Goal: Transaction & Acquisition: Purchase product/service

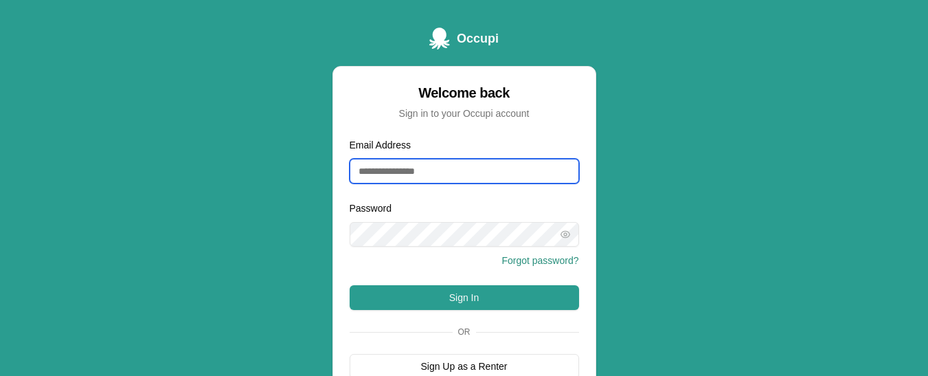
click at [470, 170] on input "Email Address" at bounding box center [464, 171] width 229 height 25
type input "**********"
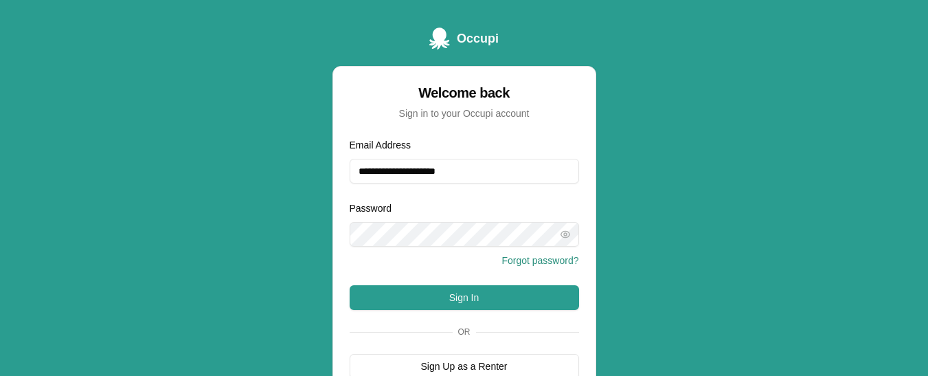
drag, startPoint x: 470, startPoint y: 183, endPoint x: 466, endPoint y: 203, distance: 20.3
click at [466, 203] on div "Password Forgot password?" at bounding box center [464, 234] width 229 height 69
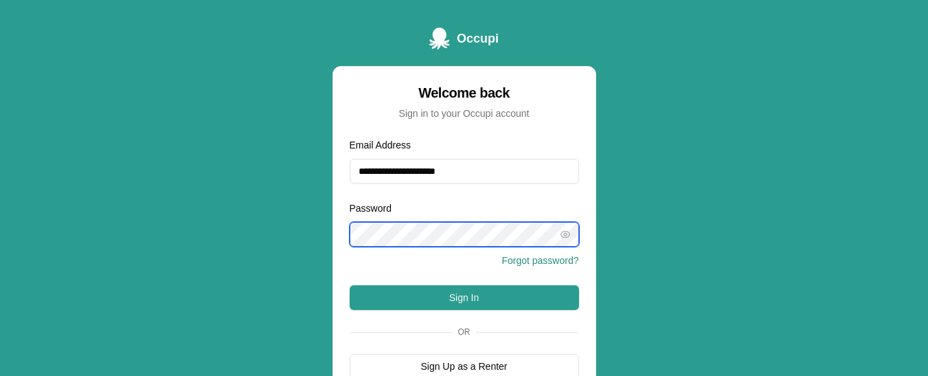
click at [350, 285] on button "Sign In" at bounding box center [464, 297] width 229 height 25
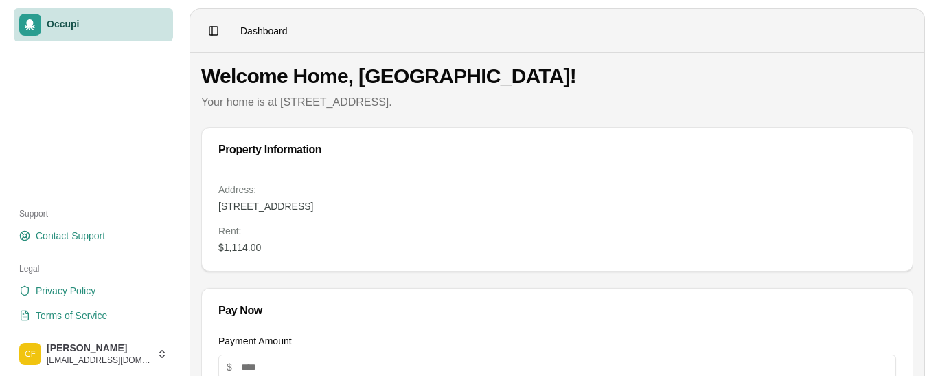
scroll to position [328, 0]
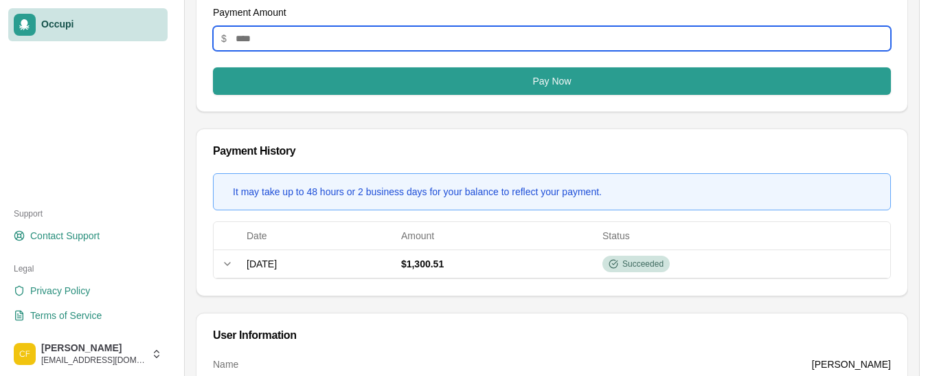
click at [443, 30] on input "Payment Amount" at bounding box center [552, 38] width 678 height 25
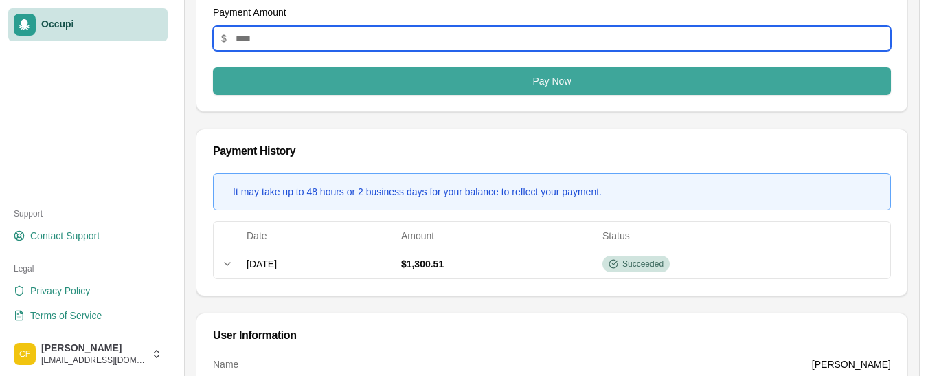
type input "****"
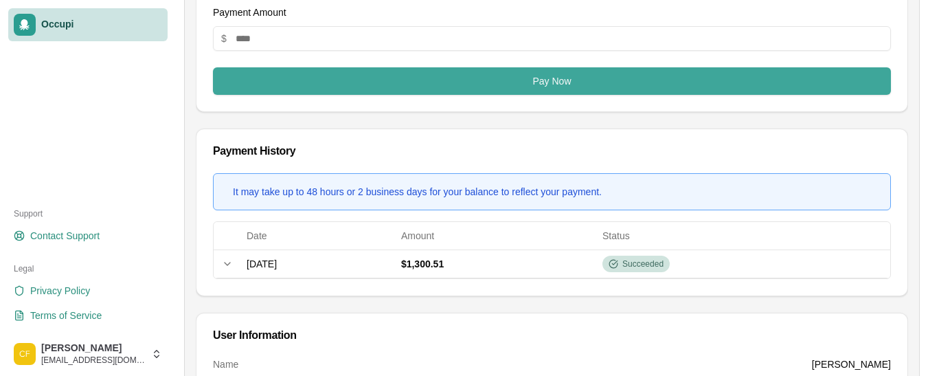
click at [441, 70] on button "Pay Now" at bounding box center [552, 80] width 678 height 27
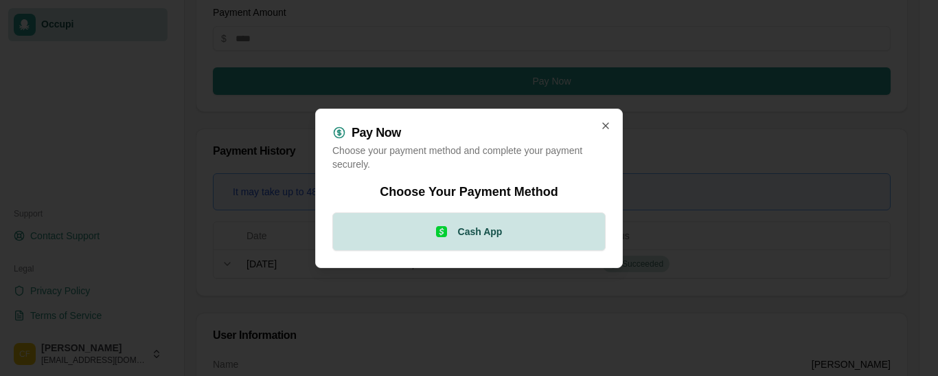
click at [490, 222] on button "Cash App" at bounding box center [468, 231] width 273 height 38
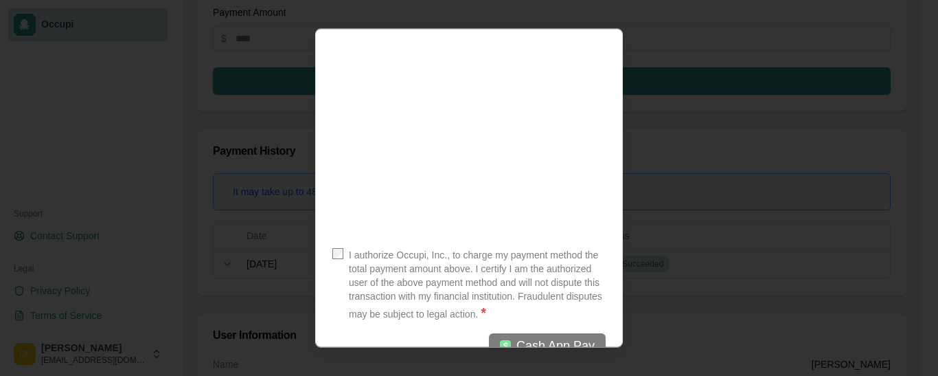
scroll to position [230, 0]
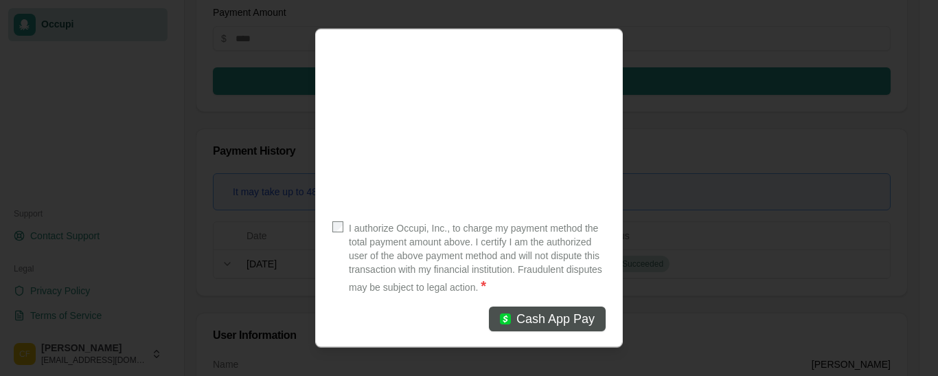
click at [562, 322] on span "Cash App Pay" at bounding box center [555, 317] width 78 height 19
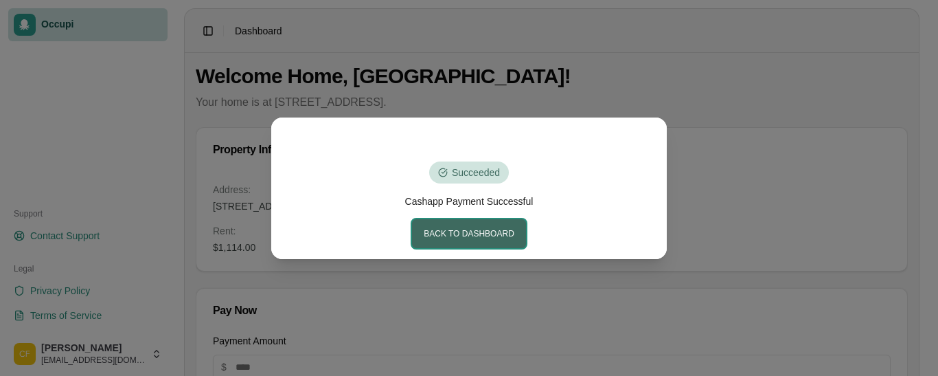
click at [483, 230] on button "Back to Dashboard" at bounding box center [469, 233] width 114 height 29
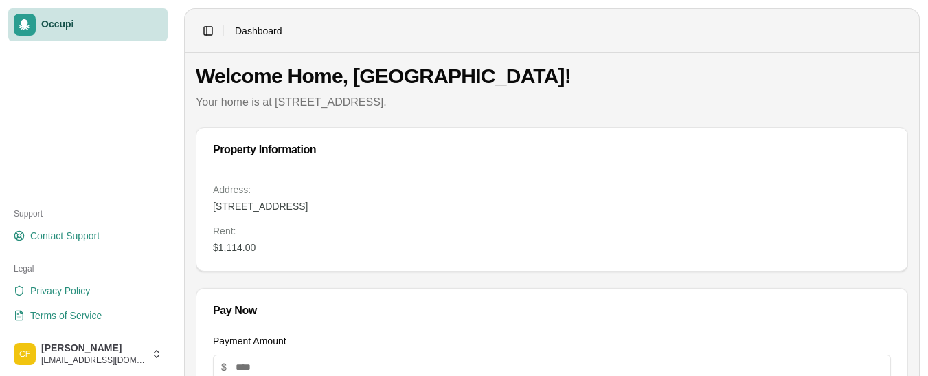
scroll to position [328, 0]
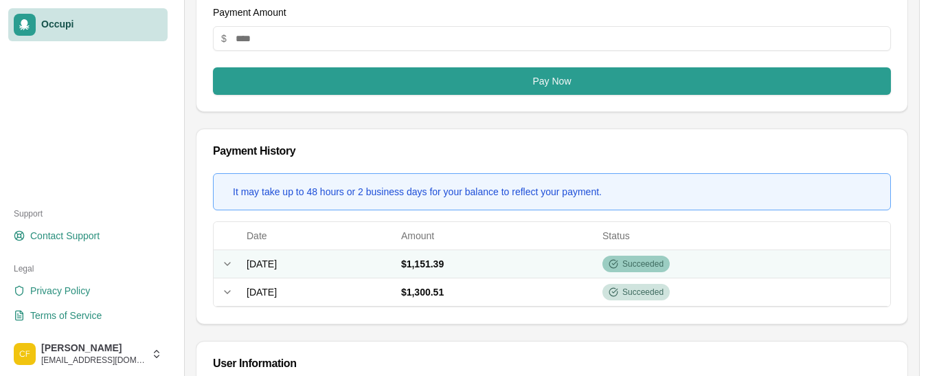
click at [663, 266] on span "Succeeded" at bounding box center [642, 263] width 41 height 11
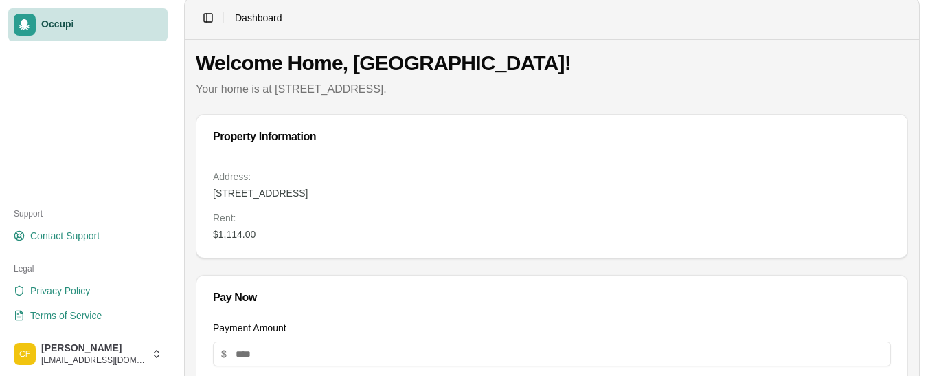
scroll to position [0, 0]
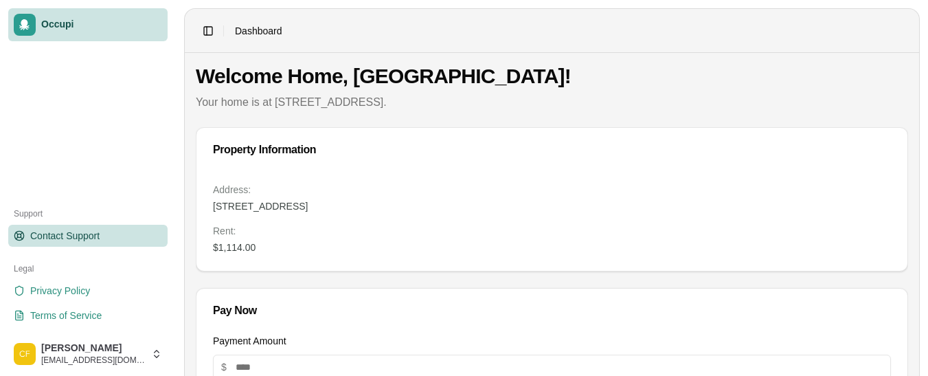
click at [52, 226] on link "Contact Support" at bounding box center [87, 236] width 159 height 22
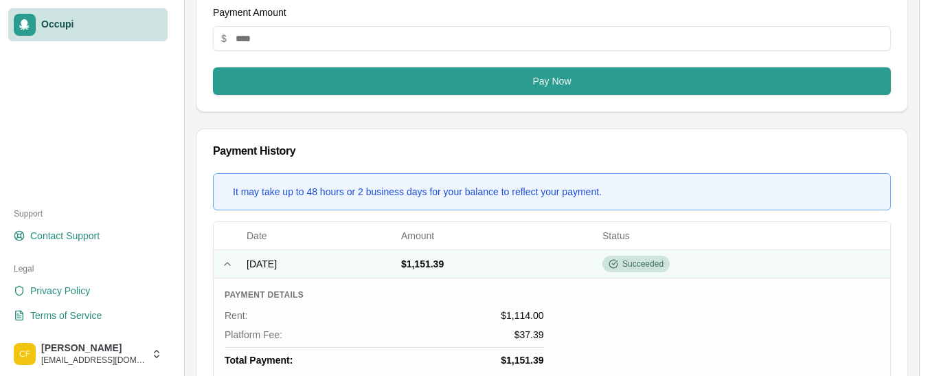
click at [339, 262] on td "October 1, 2025" at bounding box center [318, 263] width 155 height 28
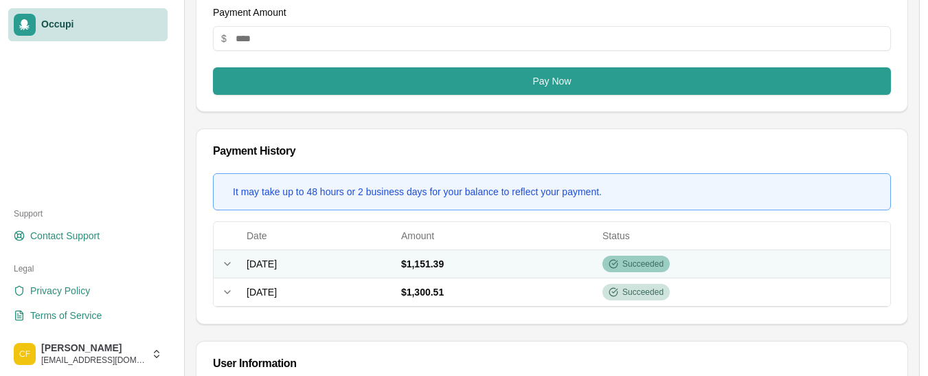
click at [618, 260] on icon at bounding box center [613, 264] width 10 height 10
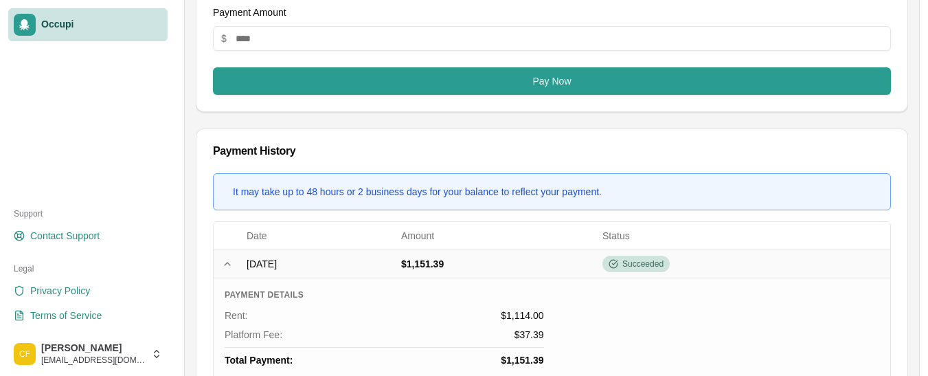
scroll to position [645, 0]
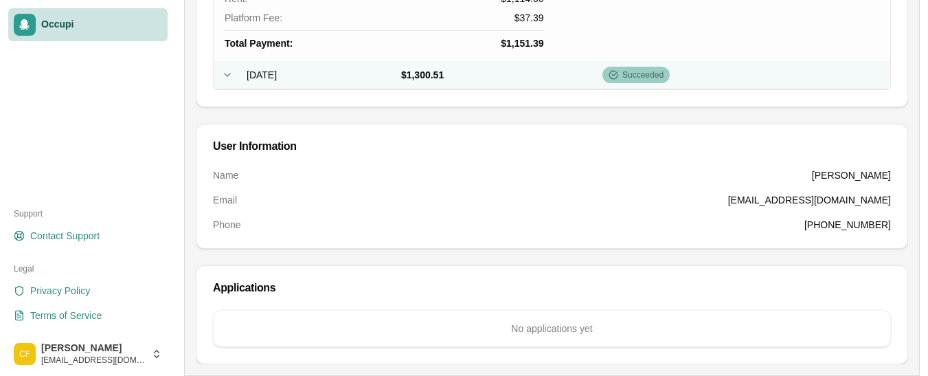
click at [618, 73] on icon at bounding box center [613, 75] width 10 height 10
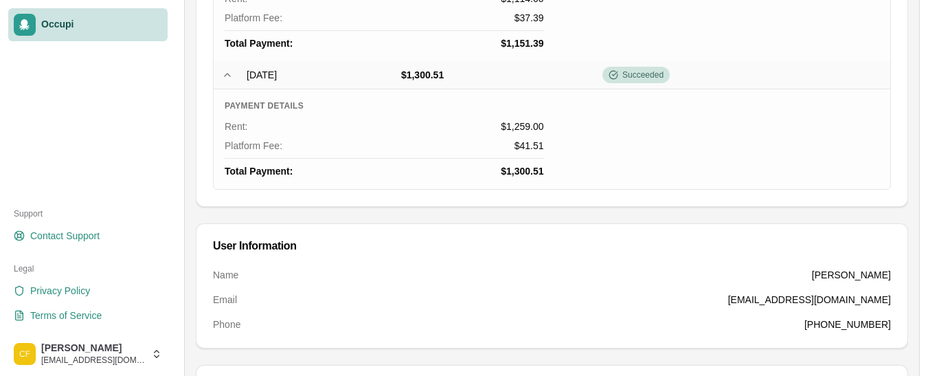
scroll to position [317, 0]
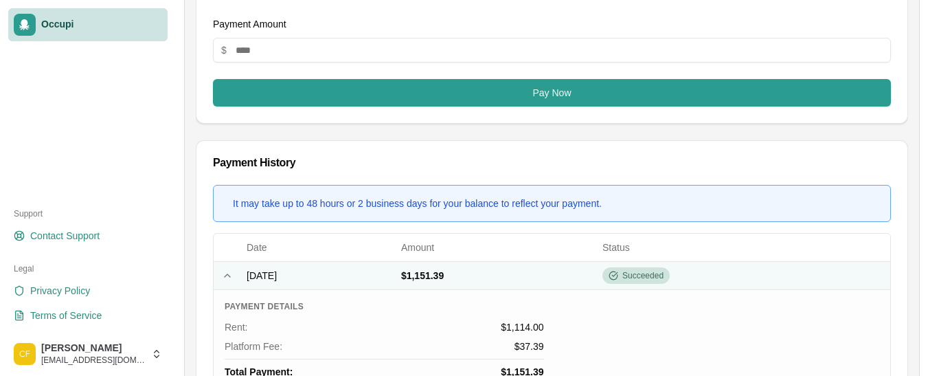
click at [396, 273] on td "October 1, 2025" at bounding box center [318, 275] width 155 height 28
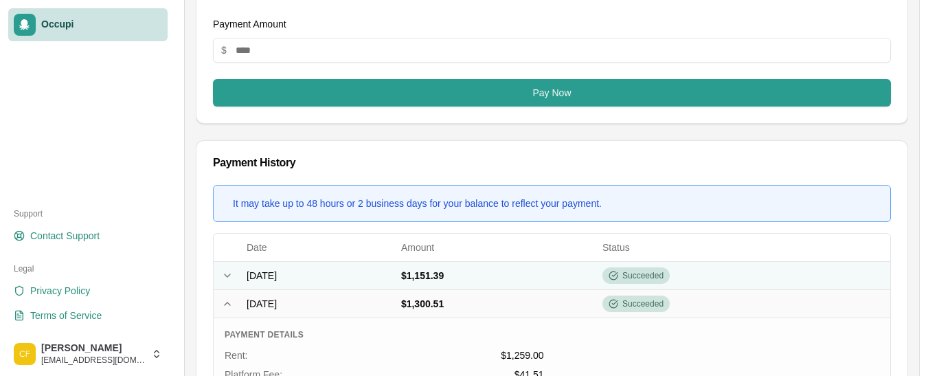
click at [396, 273] on td "October 1, 2025" at bounding box center [318, 275] width 155 height 28
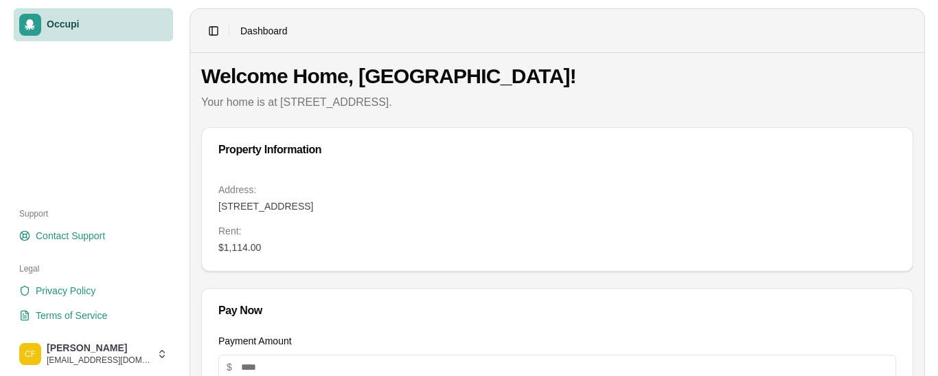
scroll to position [328, 0]
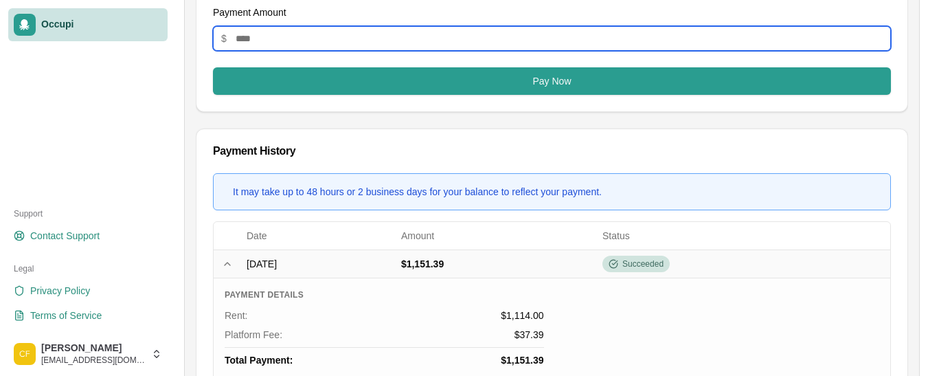
click at [621, 41] on input "Payment Amount" at bounding box center [552, 38] width 678 height 25
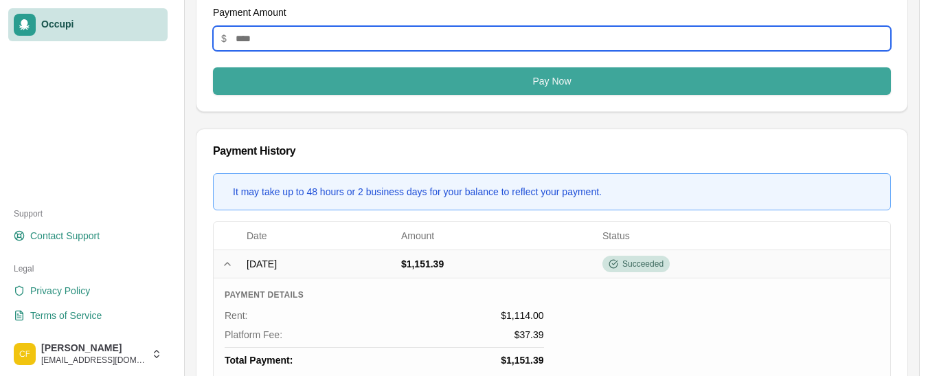
type input "****"
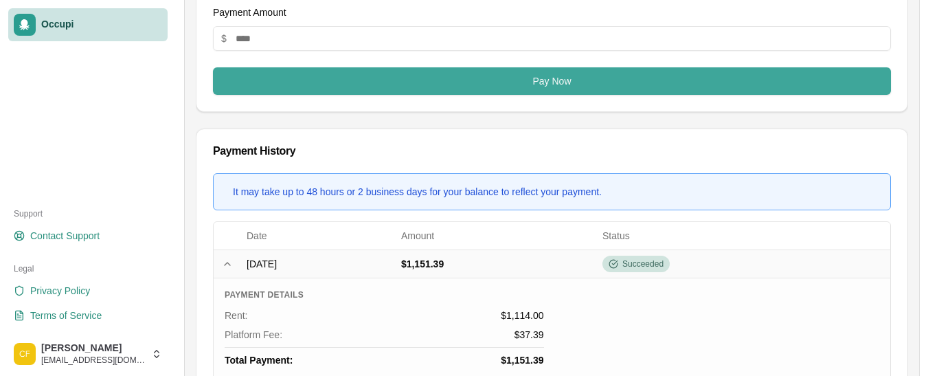
click at [602, 89] on button "Pay Now" at bounding box center [552, 80] width 678 height 27
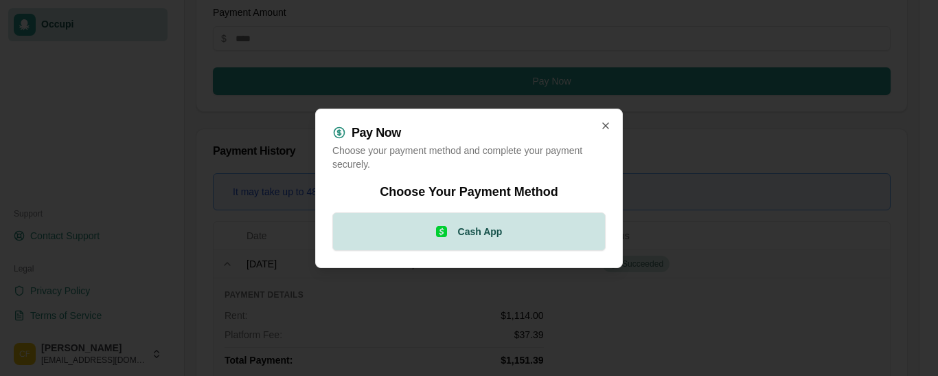
click at [472, 222] on button "Cash App" at bounding box center [468, 231] width 273 height 38
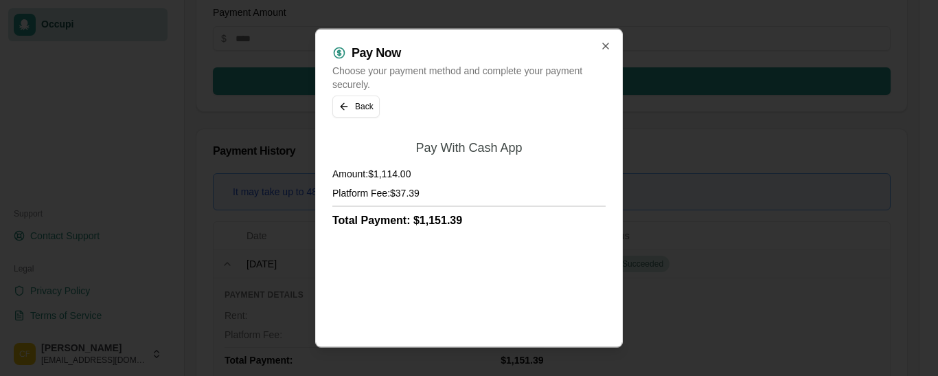
scroll to position [230, 0]
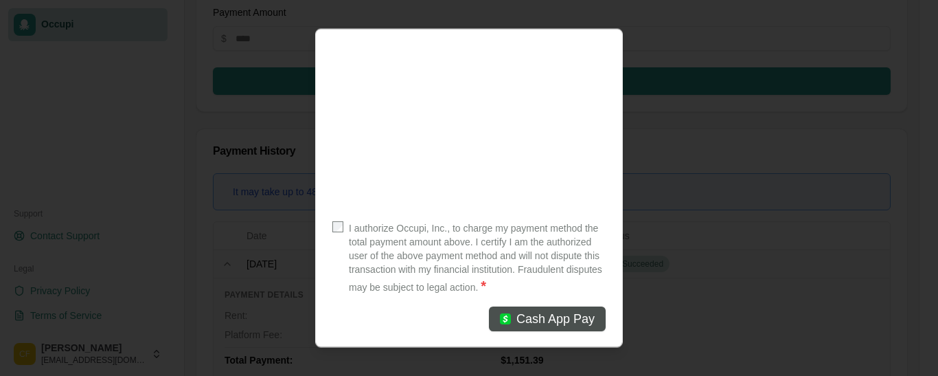
click at [544, 319] on span "Cash App Pay" at bounding box center [555, 317] width 78 height 19
